Goal: Navigation & Orientation: Find specific page/section

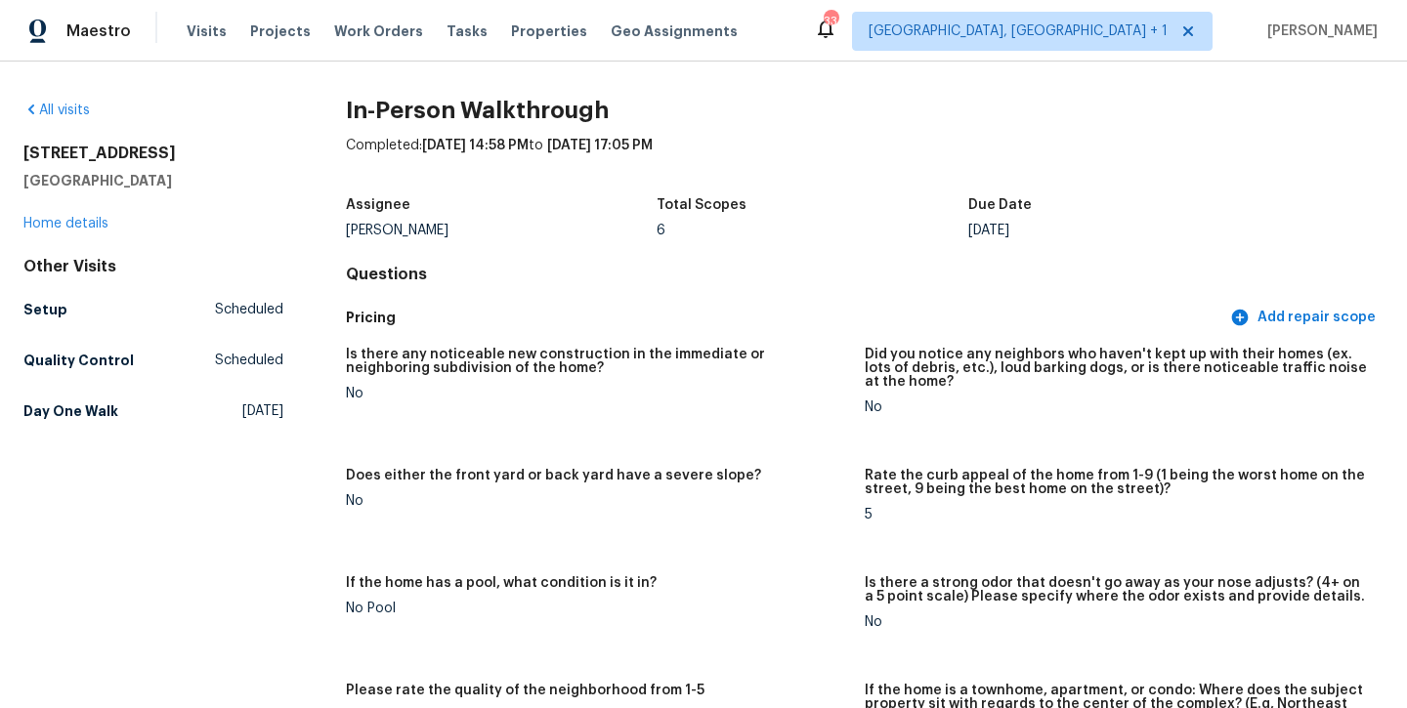
scroll to position [1727, 0]
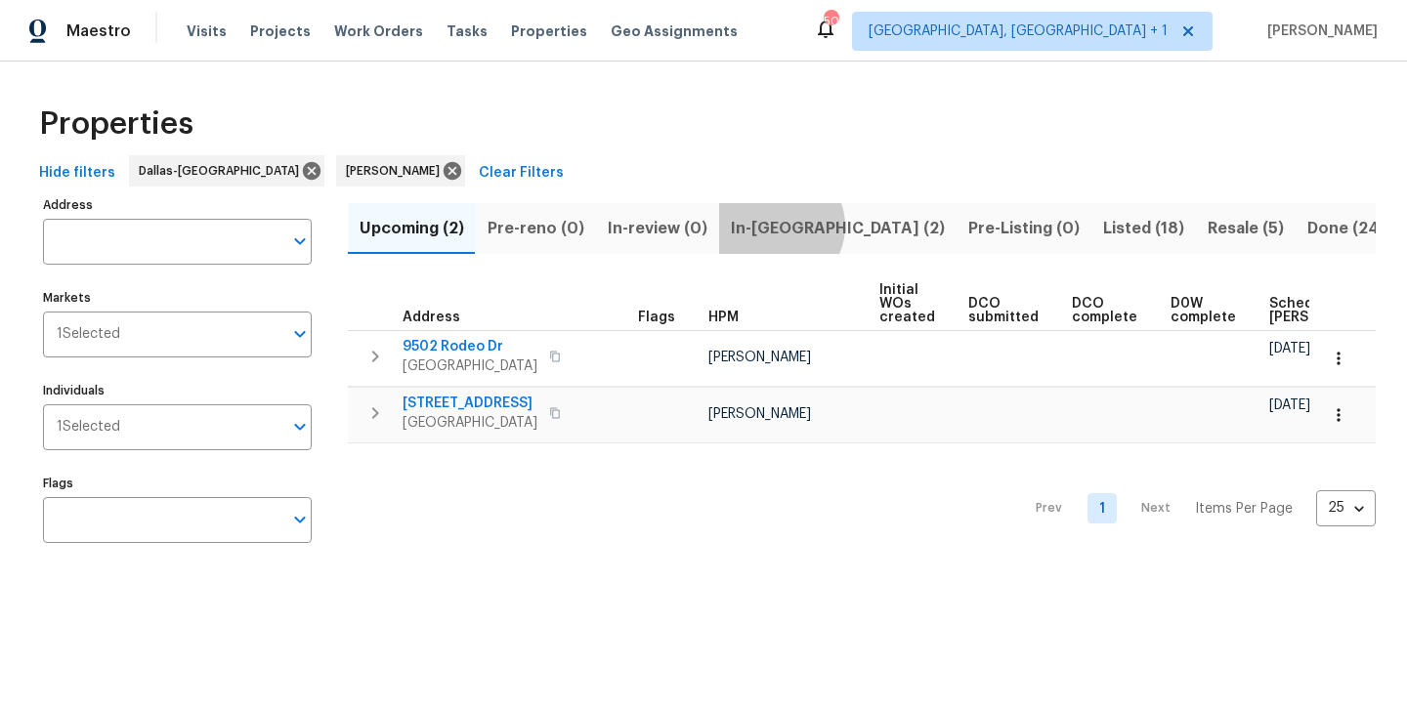
click at [771, 226] on span "In-[GEOGRAPHIC_DATA] (2)" at bounding box center [838, 228] width 214 height 27
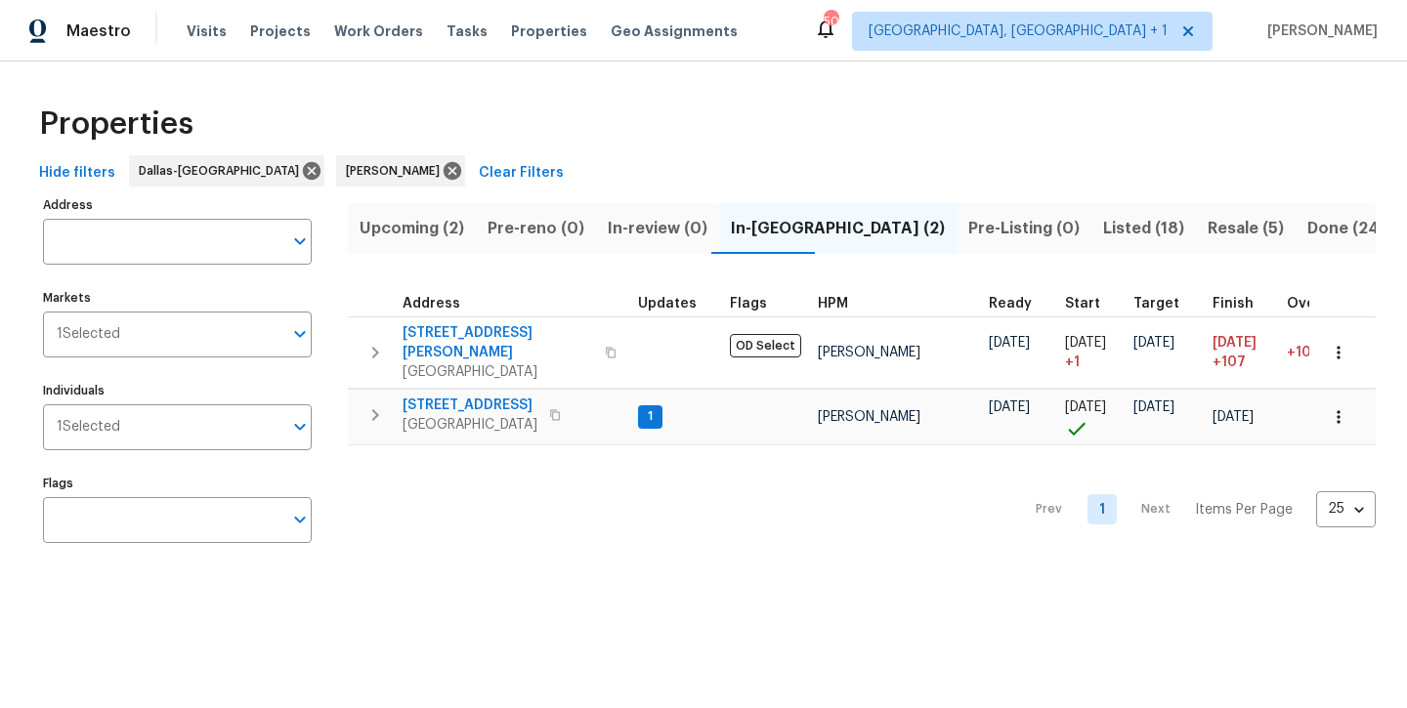
click at [427, 234] on span "Upcoming (2)" at bounding box center [412, 228] width 105 height 27
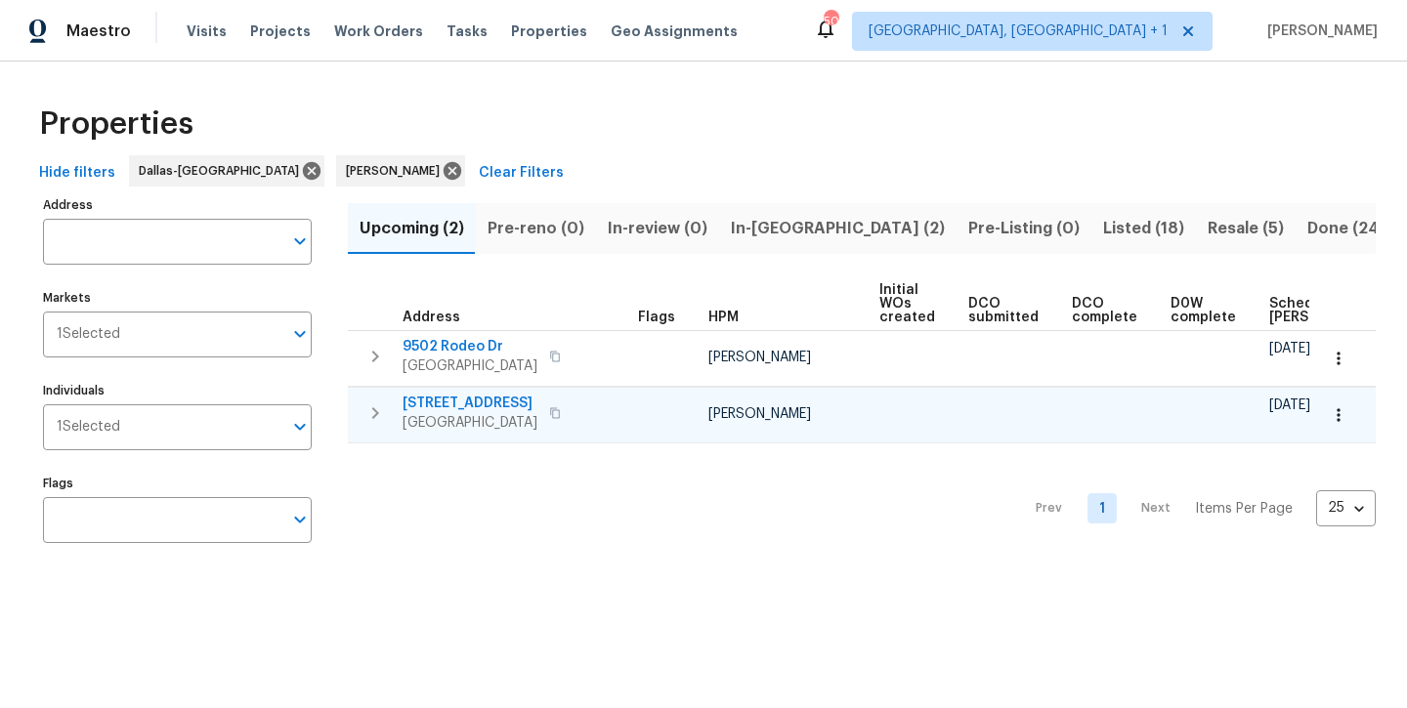
click at [796, 499] on div "Prev 1 Next Items Per Page 25 25 ​" at bounding box center [862, 503] width 1028 height 119
click at [764, 224] on span "In-[GEOGRAPHIC_DATA] (2)" at bounding box center [838, 228] width 214 height 27
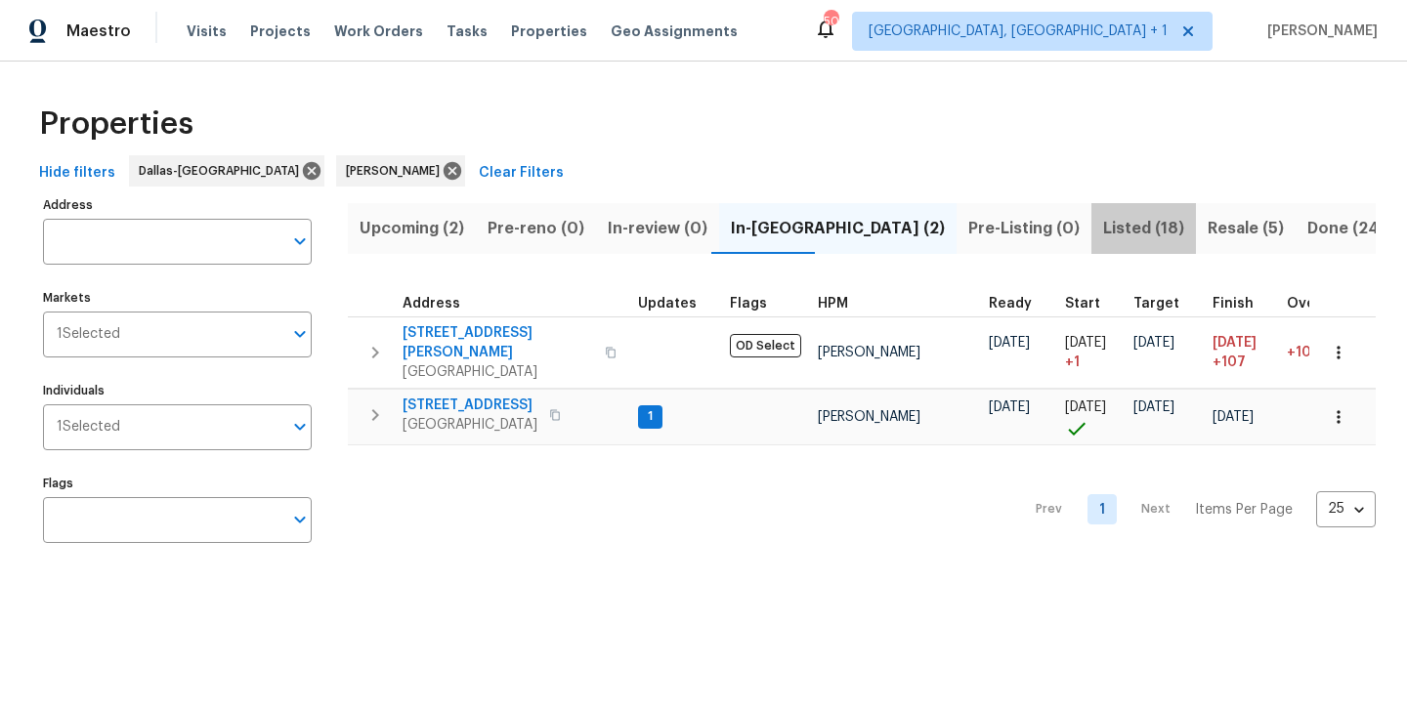
click at [1103, 226] on span "Listed (18)" at bounding box center [1143, 228] width 81 height 27
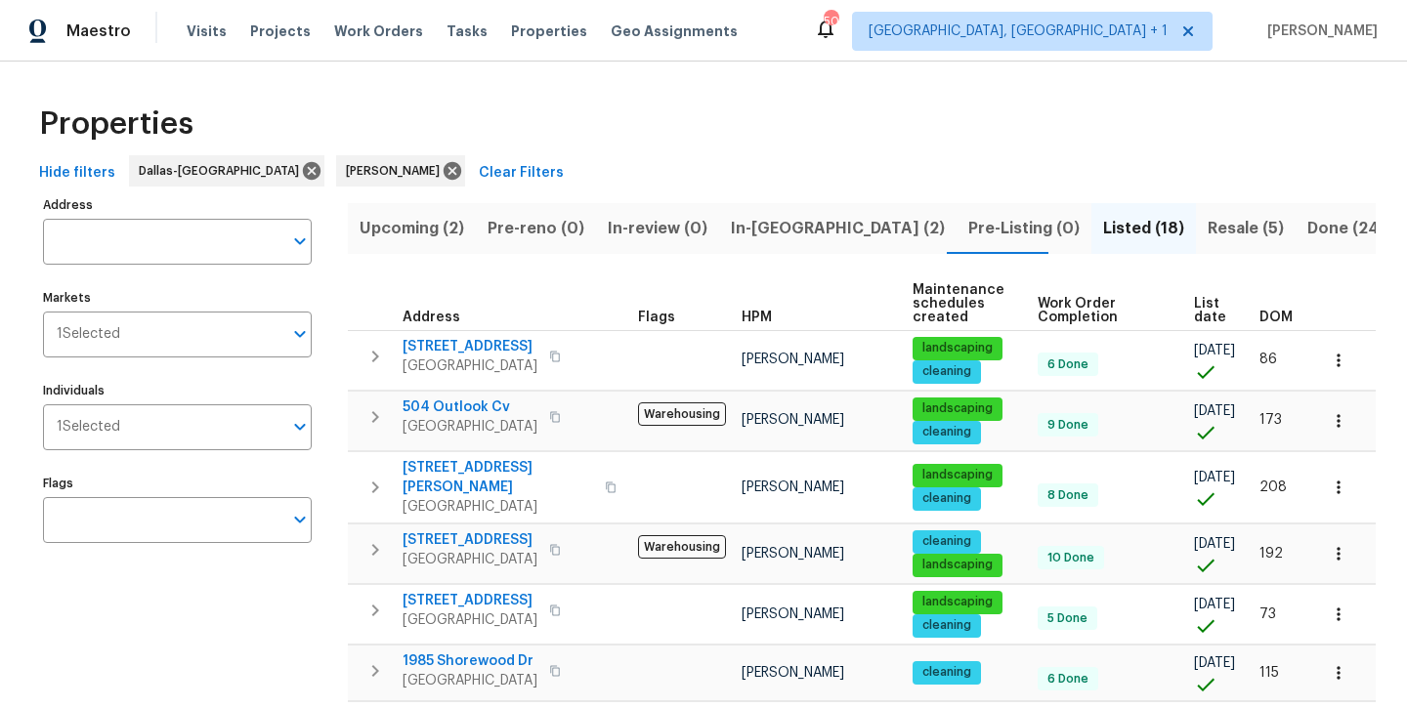
click at [1208, 221] on span "Resale (5)" at bounding box center [1246, 228] width 76 height 27
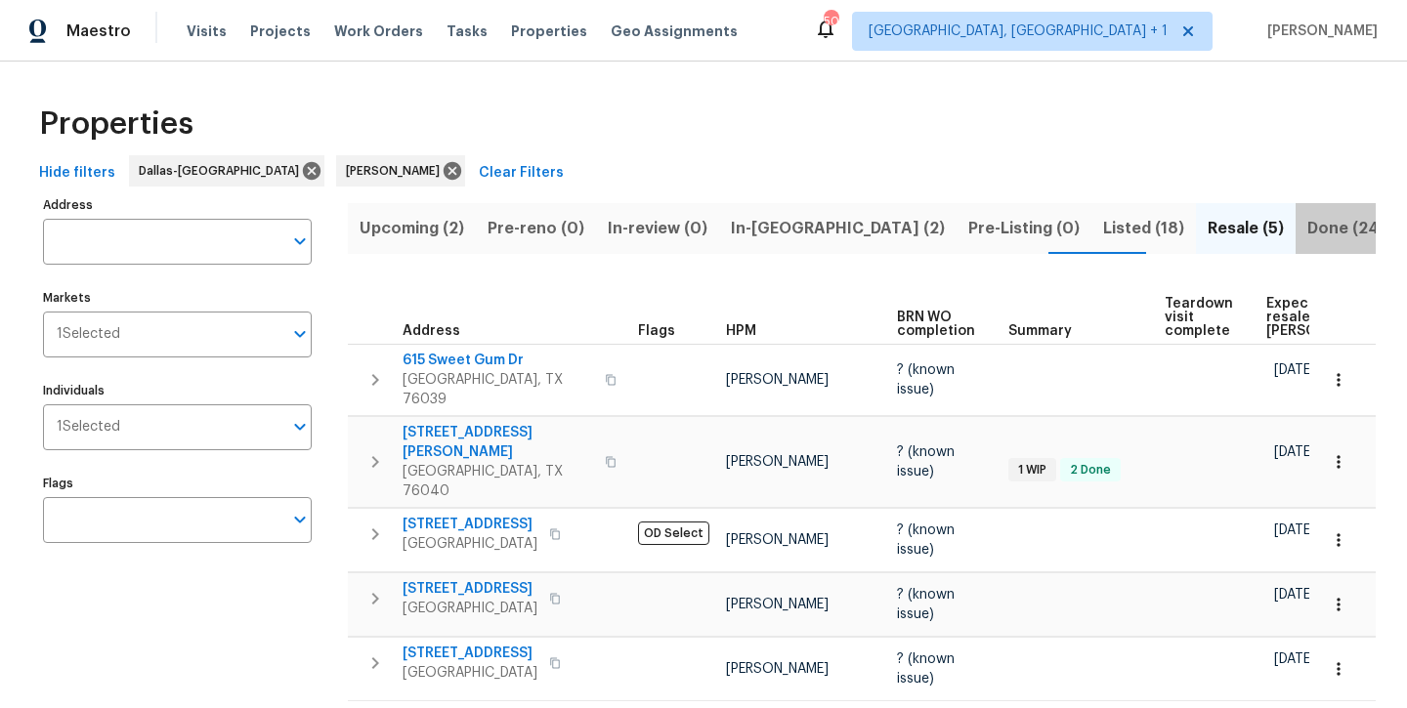
click at [1307, 232] on span "Done (248)" at bounding box center [1351, 228] width 89 height 27
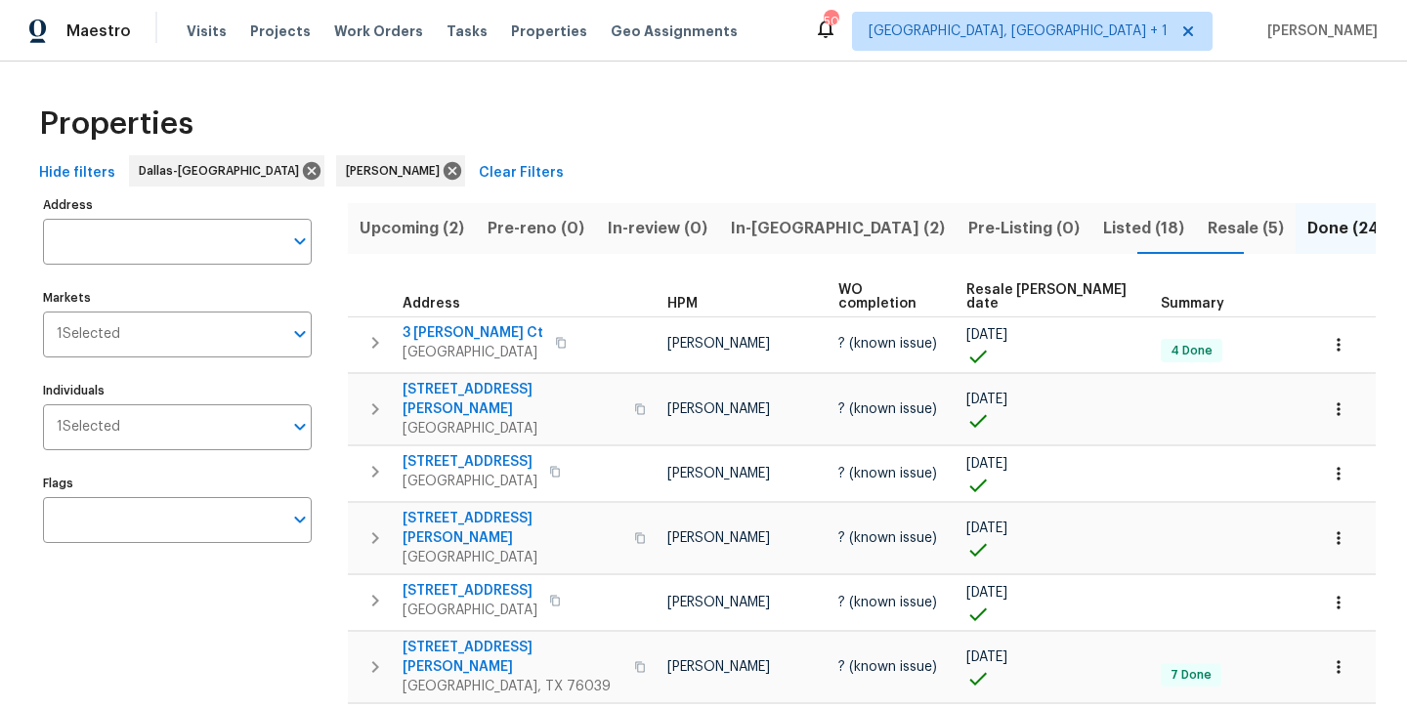
click at [1208, 231] on span "Resale (5)" at bounding box center [1246, 228] width 76 height 27
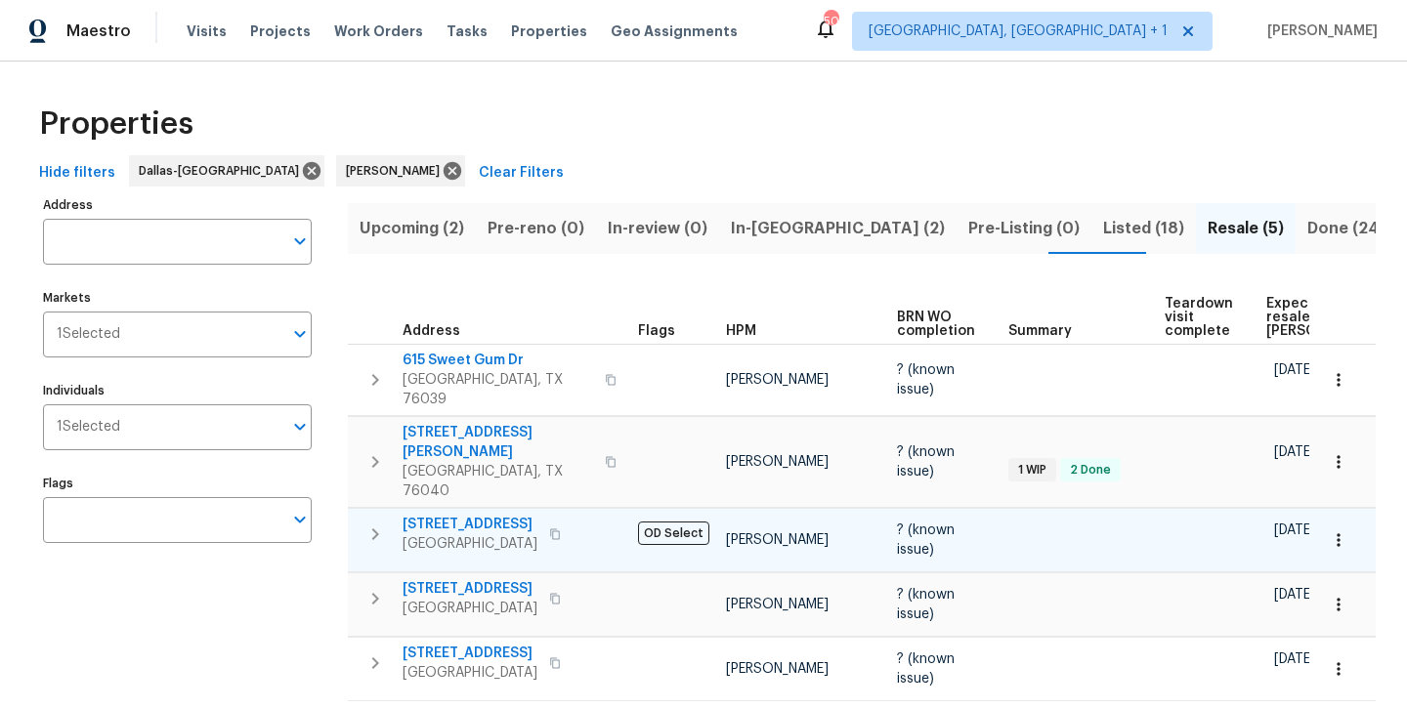
click at [830, 160] on div "Hide filters Dallas-Fort Worth [PERSON_NAME] Clear Filters" at bounding box center [703, 173] width 1344 height 36
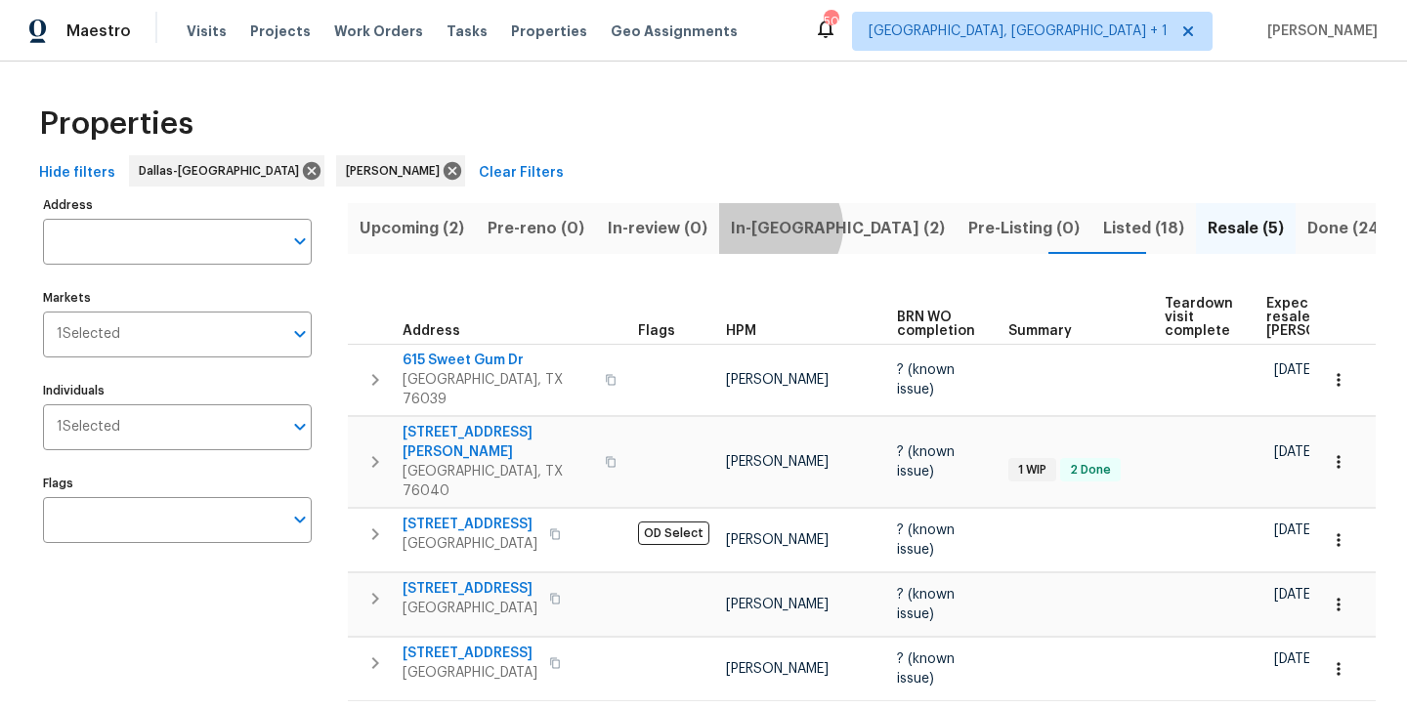
click at [770, 227] on span "In-[GEOGRAPHIC_DATA] (2)" at bounding box center [838, 228] width 214 height 27
